Goal: Information Seeking & Learning: Learn about a topic

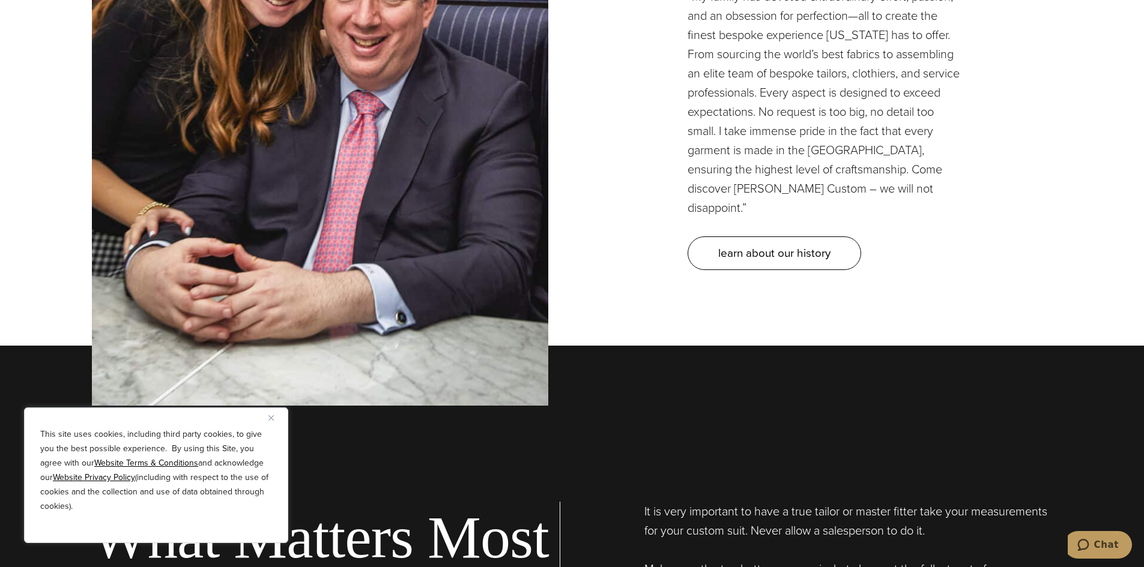
scroll to position [4147, 0]
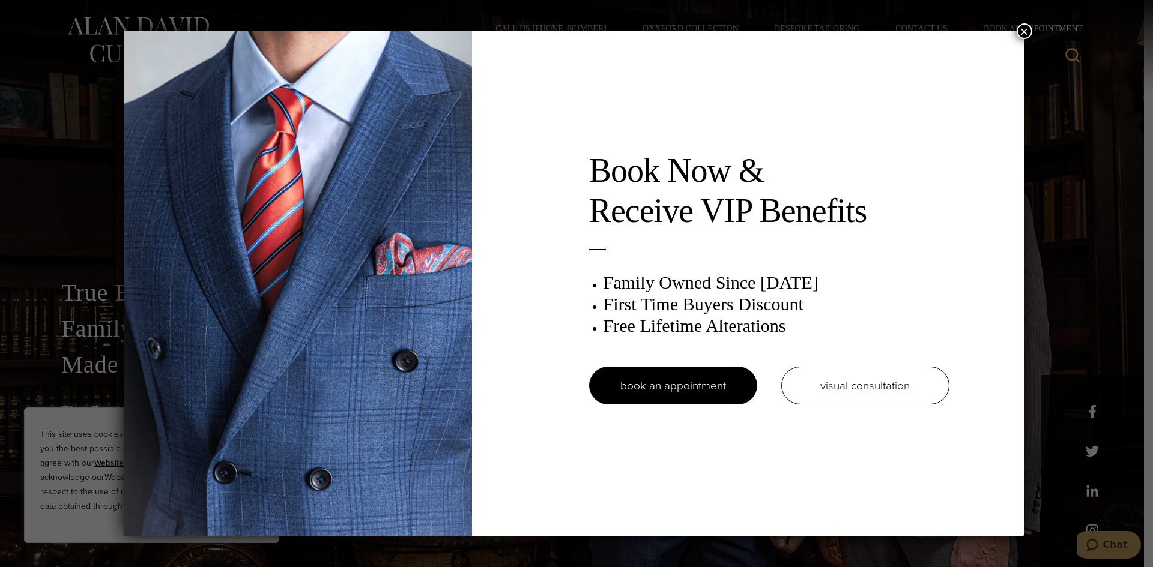
click at [1031, 30] on button "×" at bounding box center [1024, 31] width 16 height 16
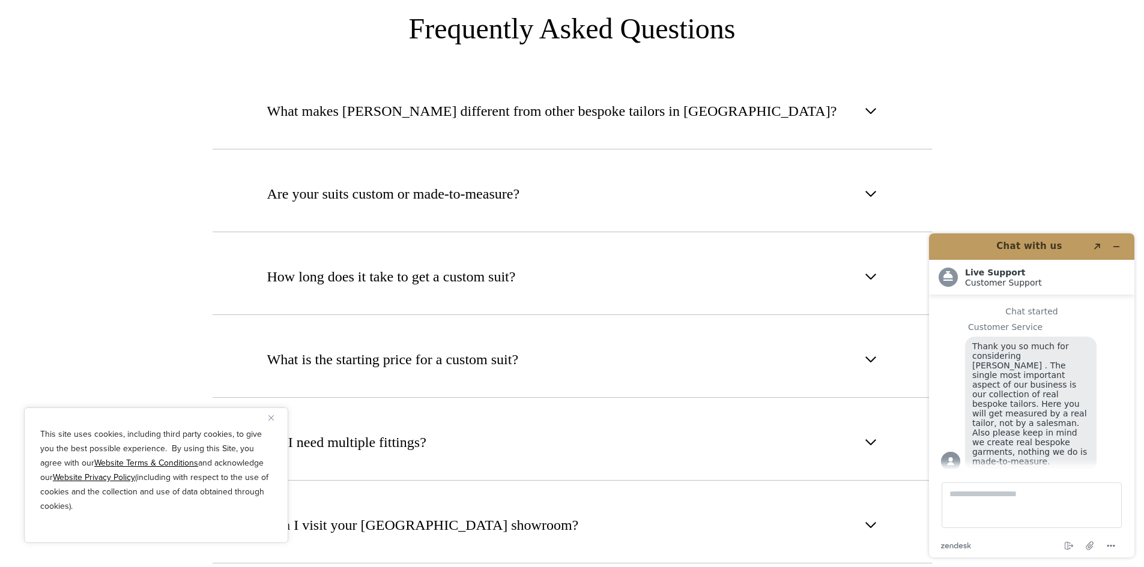
scroll to position [4670, 0]
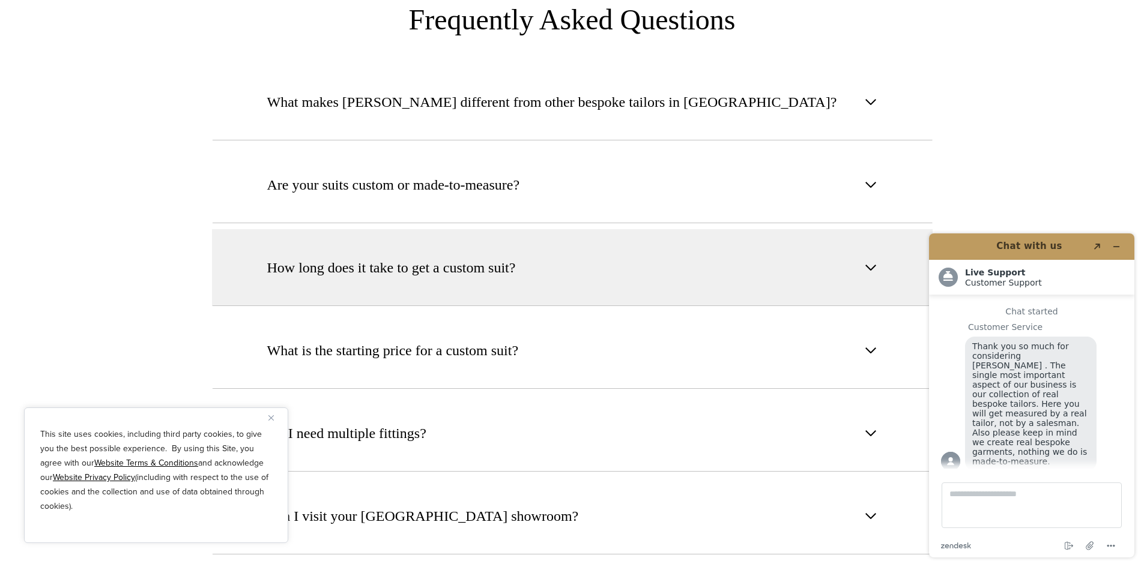
click at [612, 238] on button "How long does it take to get a custom suit?" at bounding box center [572, 267] width 720 height 77
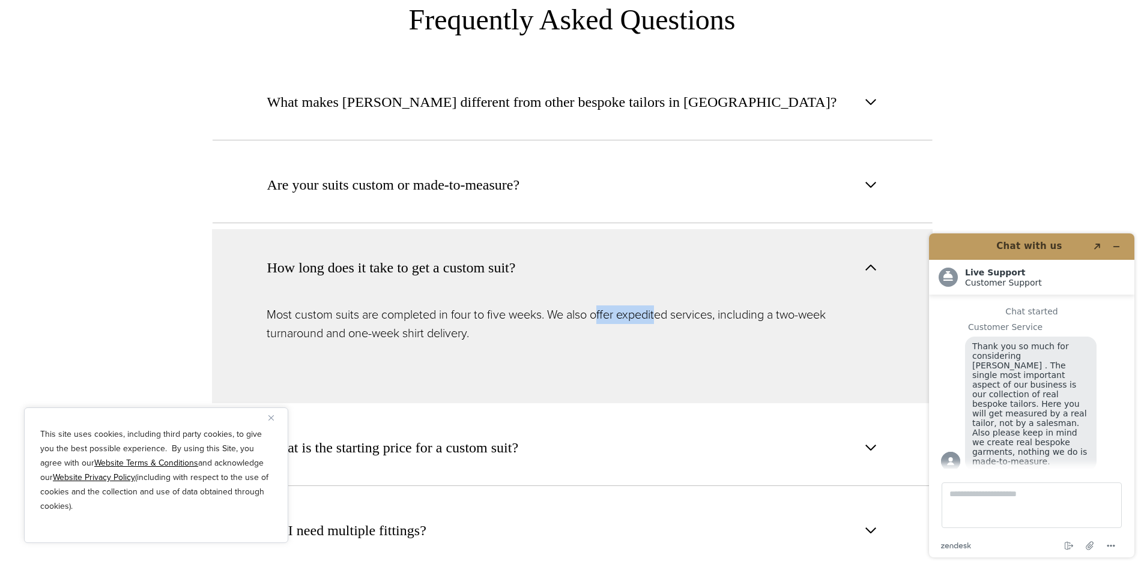
drag, startPoint x: 601, startPoint y: 277, endPoint x: 659, endPoint y: 273, distance: 58.3
click at [659, 306] on p "Most custom suits are completed in four to five weeks. We also offer expedited …" at bounding box center [572, 324] width 611 height 37
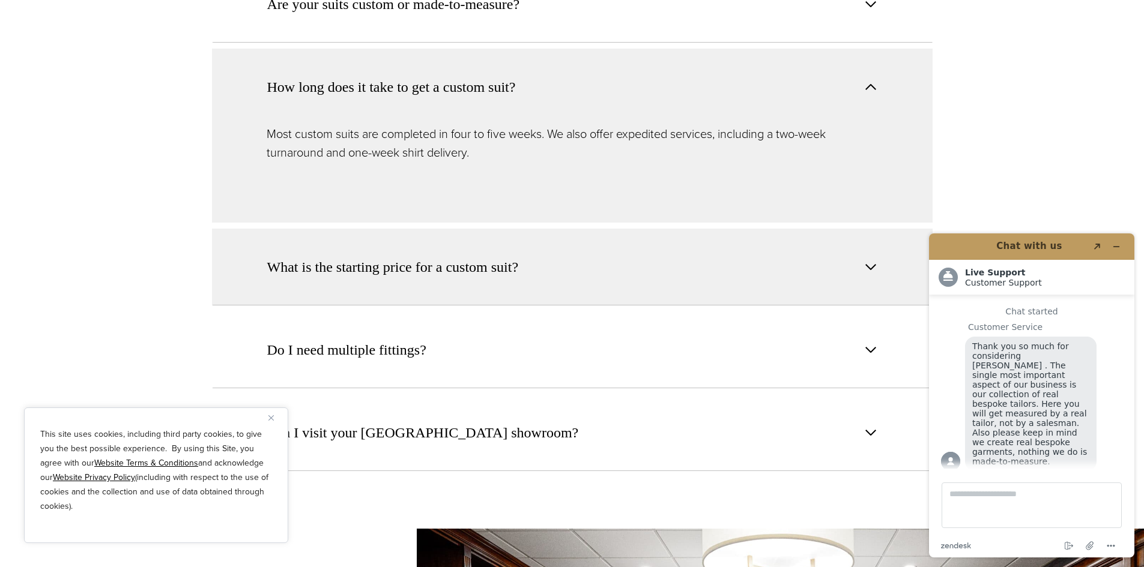
scroll to position [4853, 0]
click at [496, 241] on button "What is the starting price for a custom suit?" at bounding box center [572, 265] width 720 height 77
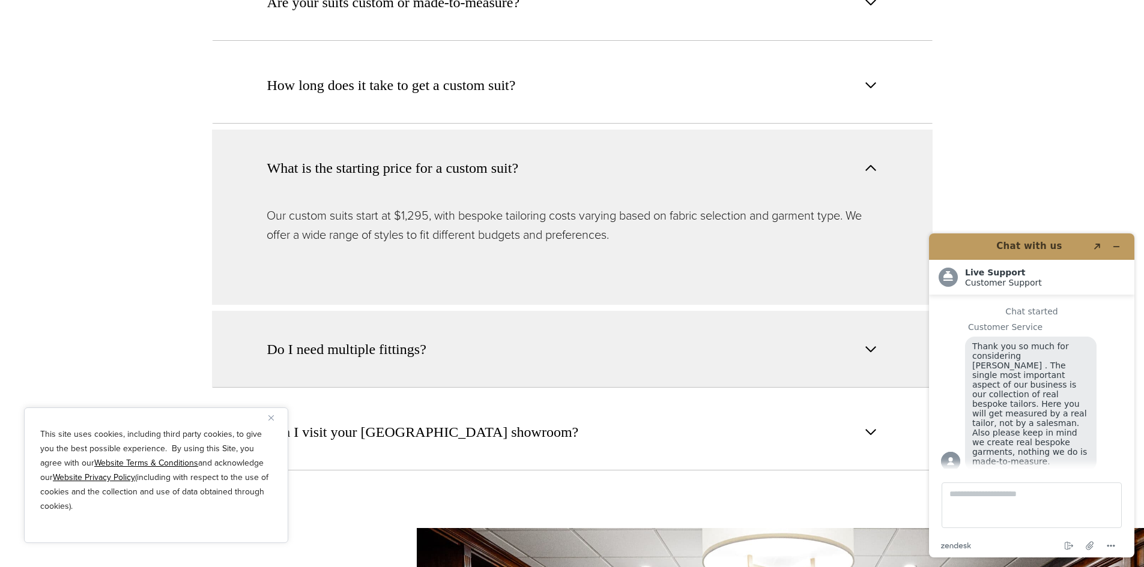
click at [657, 313] on button "Do I need multiple fittings?" at bounding box center [572, 349] width 720 height 77
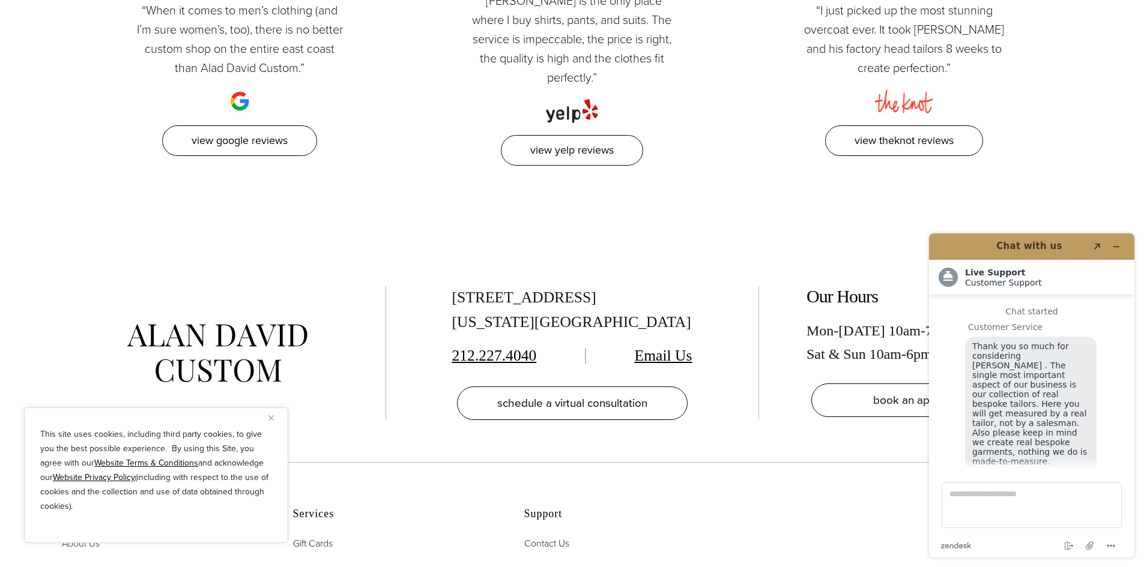
scroll to position [15, 0]
